Goal: Task Accomplishment & Management: Manage account settings

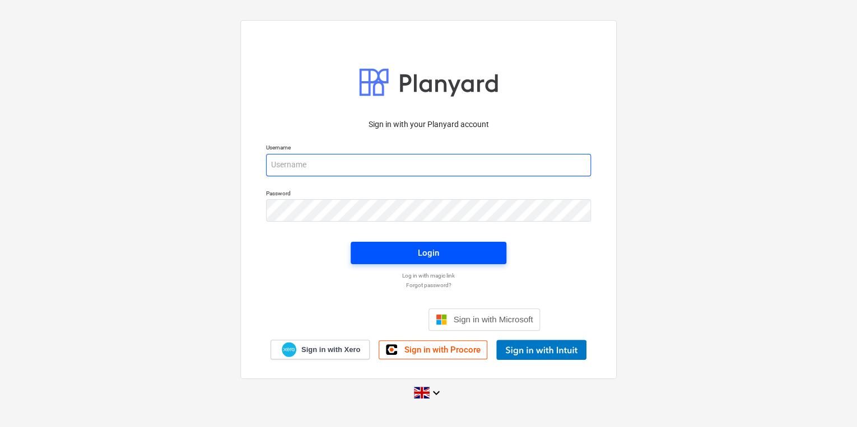
type input "[PERSON_NAME][EMAIL_ADDRESS][PERSON_NAME][DOMAIN_NAME]"
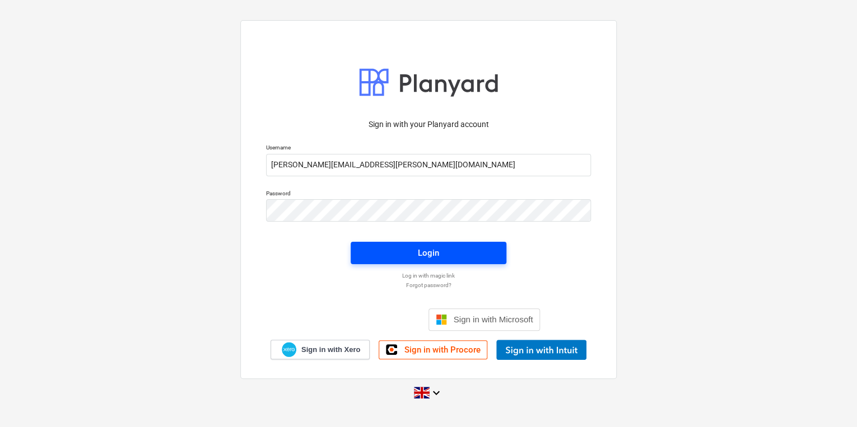
click at [430, 254] on div "Login" at bounding box center [428, 253] width 21 height 15
